Goal: Task Accomplishment & Management: Manage account settings

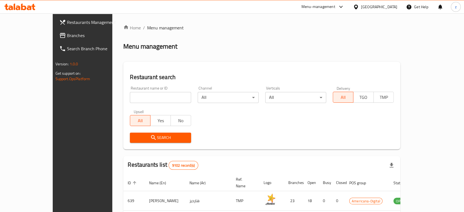
click at [144, 100] on input "search" at bounding box center [160, 97] width 61 height 11
type input "BOTAMBA"
click button "Search" at bounding box center [160, 138] width 61 height 10
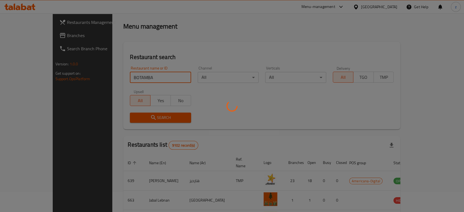
scroll to position [22, 0]
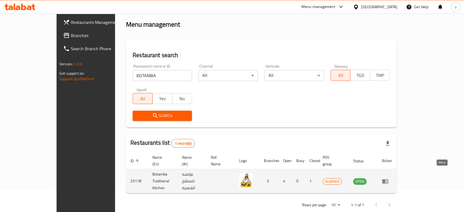
click at [388, 179] on icon "enhanced table" at bounding box center [385, 181] width 6 height 5
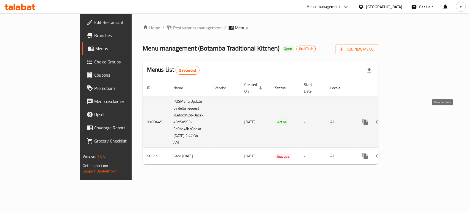
click at [411, 118] on link "enhanced table" at bounding box center [404, 121] width 13 height 13
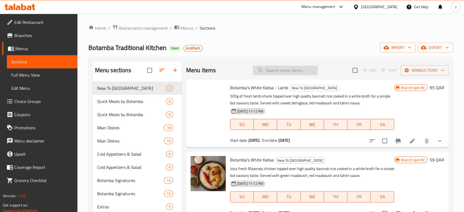
click at [275, 71] on input "search" at bounding box center [285, 71] width 65 height 10
paste input "botamba signature"
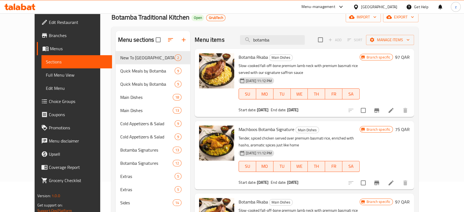
drag, startPoint x: 285, startPoint y: 40, endPoint x: 244, endPoint y: 37, distance: 41.3
click at [244, 37] on div "Menu items botamba Add Sort Manage items" at bounding box center [304, 40] width 219 height 18
paste input "mandi"
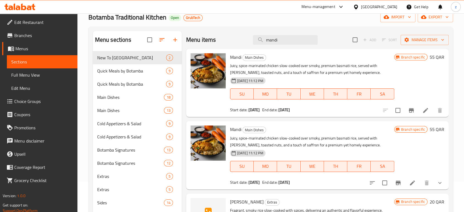
type input "mandi"
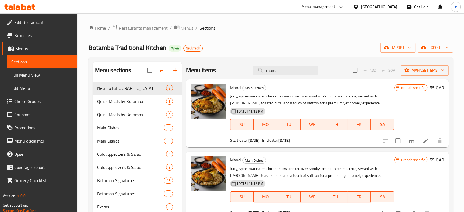
click at [147, 29] on span "Restaurants management" at bounding box center [143, 28] width 49 height 7
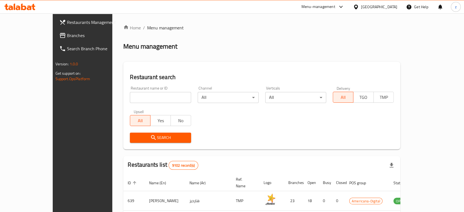
click at [139, 100] on input "search" at bounding box center [160, 97] width 61 height 11
type input "c"
click button "Search" at bounding box center [160, 138] width 61 height 10
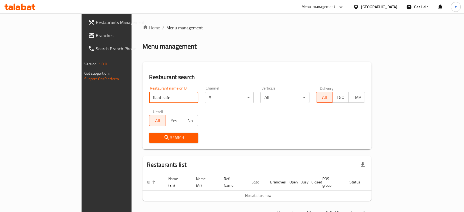
drag, startPoint x: 122, startPoint y: 97, endPoint x: 90, endPoint y: 96, distance: 32.4
click at [142, 96] on div "Restaurant search Restaurant name or ID flaat cafe Restaurant name or ID Channe…" at bounding box center [256, 106] width 229 height 88
paste input "Float Cafe"
type input "Float Cafe"
click at [153, 140] on span "Search" at bounding box center [173, 137] width 40 height 7
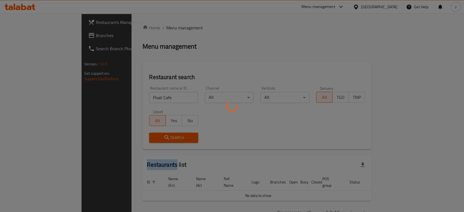
click at [100, 140] on div at bounding box center [232, 106] width 464 height 212
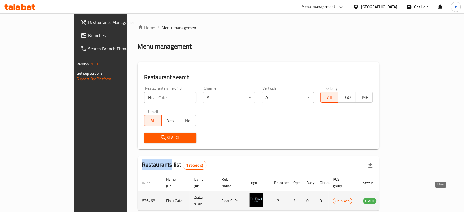
click at [398, 197] on icon "enhanced table" at bounding box center [395, 200] width 7 height 7
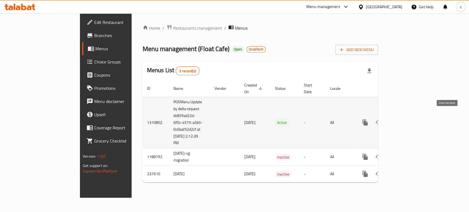
click at [408, 119] on icon "enhanced table" at bounding box center [404, 122] width 7 height 7
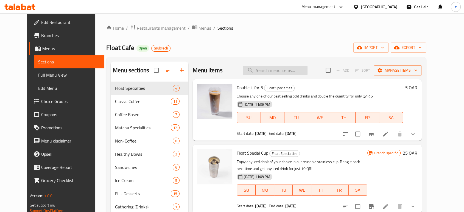
click at [275, 69] on input "search" at bounding box center [275, 71] width 65 height 10
paste input "American"
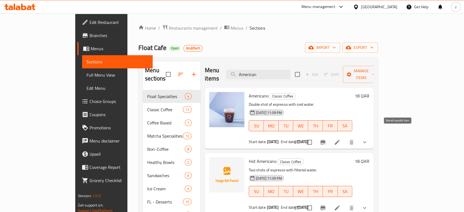
type input "American"
click at [325, 140] on icon "Branch-specific-item" at bounding box center [322, 142] width 5 height 4
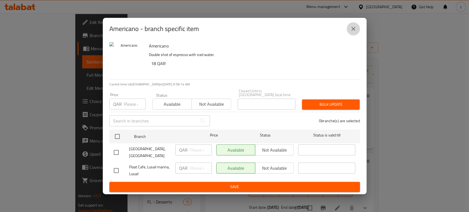
click at [351, 30] on icon "close" at bounding box center [353, 29] width 7 height 7
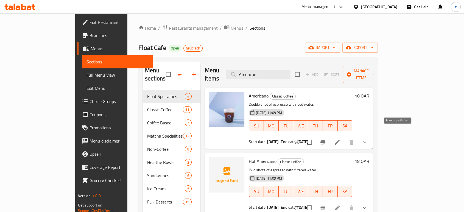
click at [325, 140] on icon "Branch-specific-item" at bounding box center [322, 142] width 5 height 4
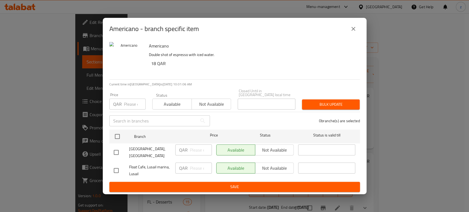
click at [353, 31] on icon "close" at bounding box center [353, 29] width 4 height 4
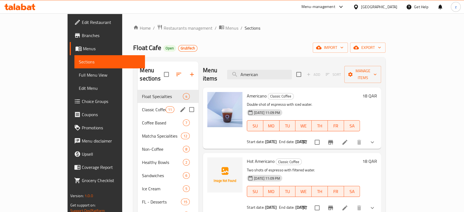
click at [138, 105] on div "Classic Coffee 11" at bounding box center [168, 109] width 61 height 13
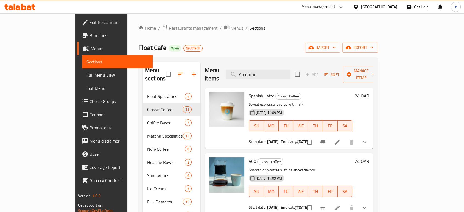
click at [143, 32] on div "Home / Restaurants management / Menus / Sections Float Cafe Open GrubTech impor…" at bounding box center [257, 150] width 239 height 253
click at [169, 30] on span "Restaurants management" at bounding box center [193, 28] width 49 height 7
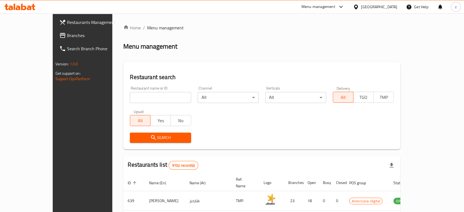
click at [130, 97] on input "search" at bounding box center [160, 97] width 61 height 11
click button "Search" at bounding box center [160, 138] width 61 height 10
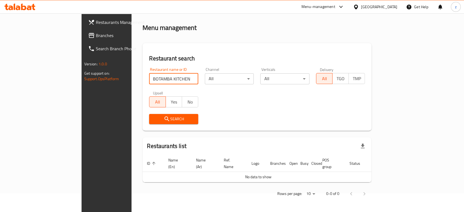
scroll to position [12, 0]
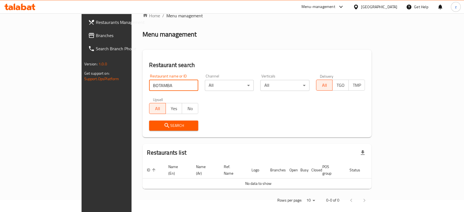
type input "BOTAMBA"
click button "Search" at bounding box center [173, 126] width 49 height 10
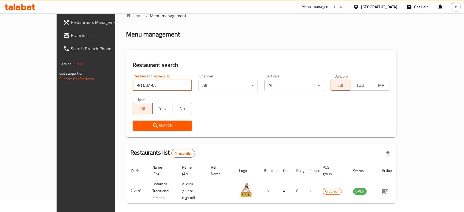
scroll to position [22, 0]
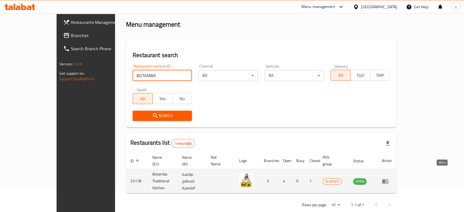
click at [389, 178] on icon "enhanced table" at bounding box center [385, 181] width 7 height 7
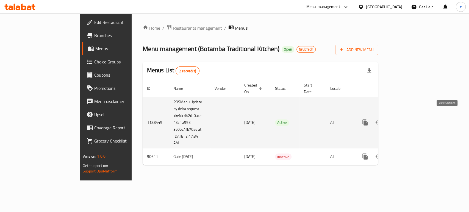
click at [408, 119] on icon "enhanced table" at bounding box center [404, 122] width 7 height 7
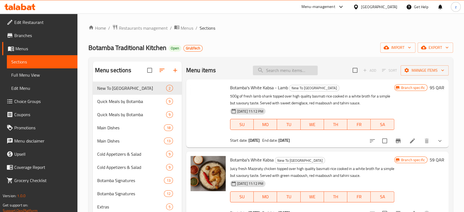
click at [288, 72] on input "search" at bounding box center [285, 71] width 65 height 10
paste input "botamba signature"
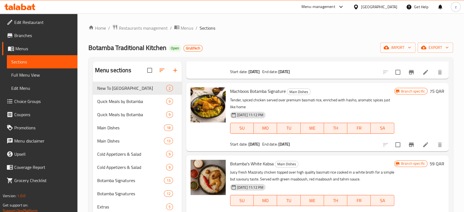
scroll to position [183, 0]
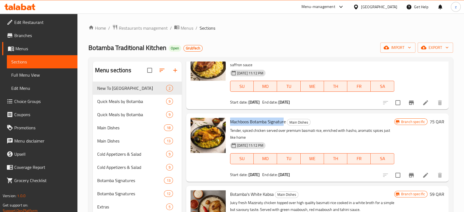
drag, startPoint x: 229, startPoint y: 120, endPoint x: 284, endPoint y: 119, distance: 54.9
click at [284, 119] on div "Machboos Botamba Signature Main Dishes Tender, spiced chicken served over premi…" at bounding box center [312, 148] width 169 height 64
copy span "Machboos Botamba Signatur"
click at [289, 133] on p "Tender, spiced chicken served over premium basmati rice, enriched with hasho, a…" at bounding box center [312, 134] width 164 height 14
copy span "Botamba Signature"
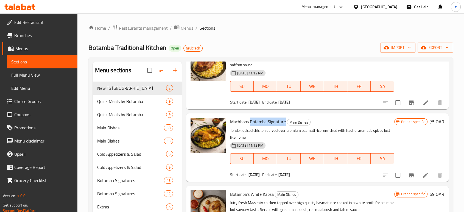
drag, startPoint x: 250, startPoint y: 122, endPoint x: 285, endPoint y: 124, distance: 34.4
click at [285, 124] on span "Machboos Botamba Signature" at bounding box center [258, 122] width 56 height 8
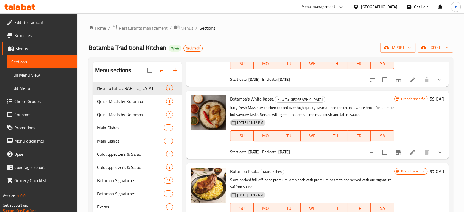
scroll to position [0, 0]
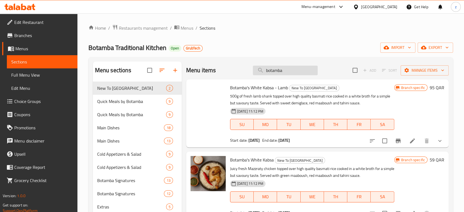
drag, startPoint x: 280, startPoint y: 69, endPoint x: 257, endPoint y: 69, distance: 22.5
click at [257, 69] on input "botamba" at bounding box center [285, 71] width 65 height 10
paste input "Botamba Signature"
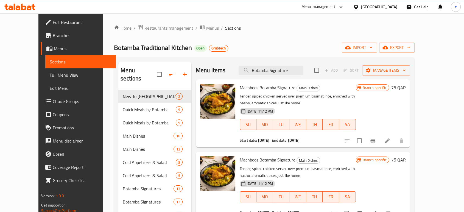
type input "Botamba Signature"
drag, startPoint x: 231, startPoint y: 88, endPoint x: 286, endPoint y: 88, distance: 54.9
click at [286, 88] on h6 "Machboos Botamba Signature Main Dishes" at bounding box center [298, 88] width 116 height 8
copy span "Machboos Botamba Signature"
click at [144, 28] on span "Restaurants management" at bounding box center [168, 28] width 49 height 7
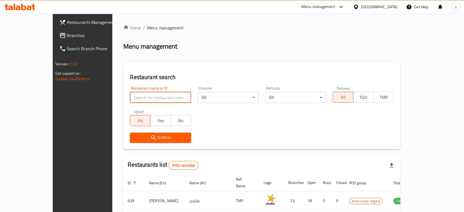
click at [143, 102] on input "search" at bounding box center [160, 97] width 61 height 11
click at [140, 95] on input "search" at bounding box center [160, 97] width 61 height 11
click button "Search" at bounding box center [160, 138] width 61 height 10
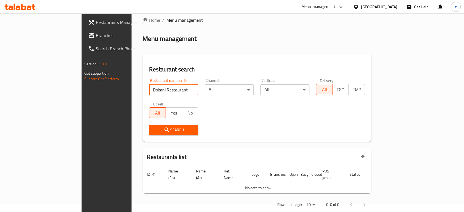
scroll to position [12, 0]
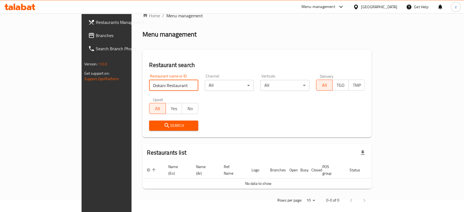
drag, startPoint x: 136, startPoint y: 85, endPoint x: 113, endPoint y: 90, distance: 23.5
click at [149, 90] on input "Dokani Restaurant" at bounding box center [173, 85] width 49 height 11
type input "Dokani"
click button "Search" at bounding box center [173, 126] width 49 height 10
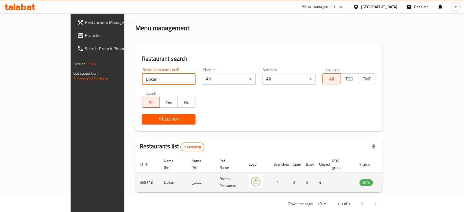
scroll to position [22, 0]
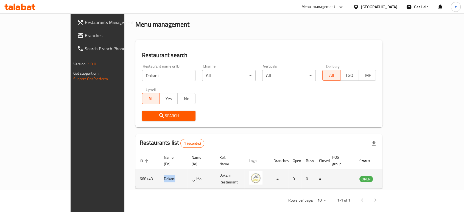
drag, startPoint x: 129, startPoint y: 172, endPoint x: 116, endPoint y: 172, distance: 13.5
click at [160, 172] on td "Dokani" at bounding box center [174, 178] width 28 height 19
copy td "Dokani"
click at [395, 175] on icon "enhanced table" at bounding box center [391, 178] width 7 height 7
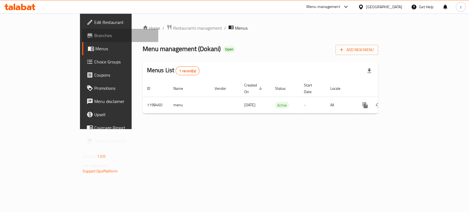
click at [94, 32] on span "Branches" at bounding box center [124, 35] width 60 height 7
